Goal: Task Accomplishment & Management: Complete application form

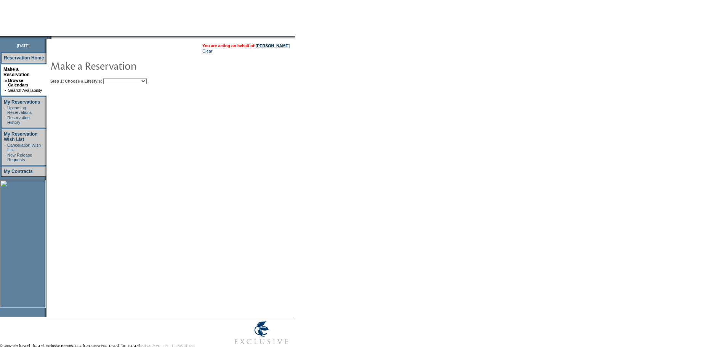
scroll to position [61, 0]
click at [132, 86] on table "You are acting on behalf of: [PERSON_NAME] Clear Step 1: Choose a Lifestyle: Be…" at bounding box center [193, 62] width 295 height 47
click at [133, 83] on select "Beach Leisure Metropolitan Mountain OIAL for Adventure OIAL for Couples OIAL fo…" at bounding box center [124, 81] width 43 height 6
select select "Beach"
click at [116, 79] on select "Beach Leisure Metropolitan Mountain OIAL for Adventure OIAL for Couples OIAL fo…" at bounding box center [124, 81] width 43 height 6
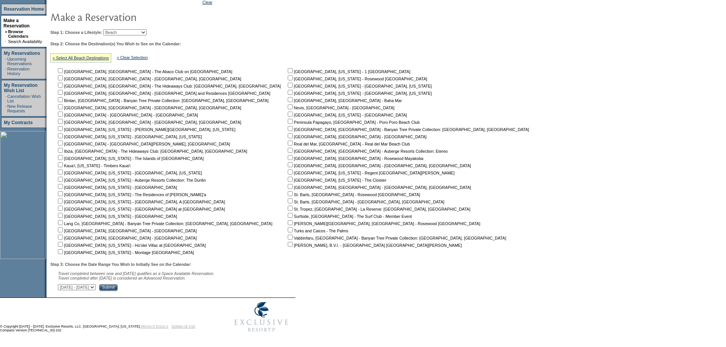
scroll to position [115, 0]
drag, startPoint x: 232, startPoint y: 199, endPoint x: 232, endPoint y: 206, distance: 7.2
click at [288, 199] on input "checkbox" at bounding box center [290, 201] width 5 height 5
checkbox input "true"
click at [118, 289] on input "Submit" at bounding box center [108, 287] width 19 height 7
